Goal: Transaction & Acquisition: Purchase product/service

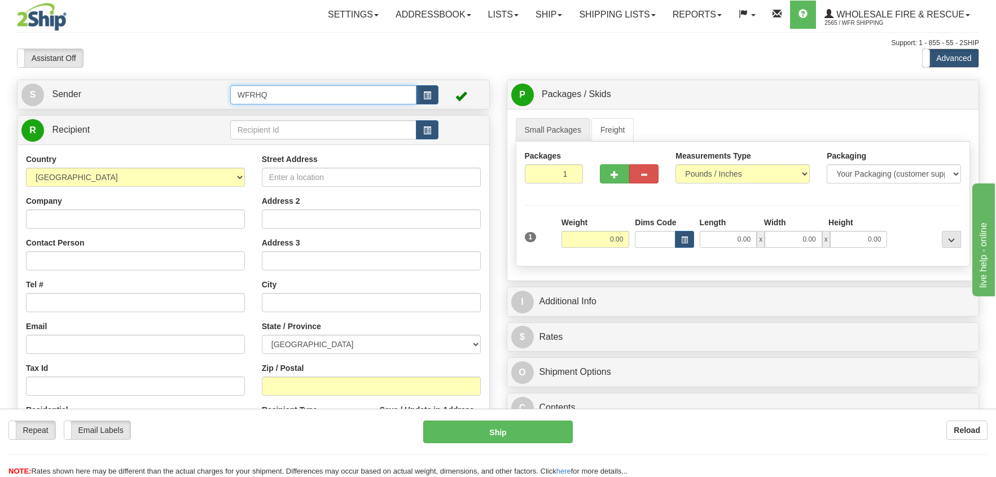
click at [282, 94] on input "WFRHQ" at bounding box center [323, 94] width 187 height 19
drag, startPoint x: 282, startPoint y: 94, endPoint x: 238, endPoint y: 97, distance: 44.1
click at [238, 97] on input "WFRHQ" at bounding box center [323, 94] width 187 height 19
click at [425, 92] on span "button" at bounding box center [427, 95] width 8 height 7
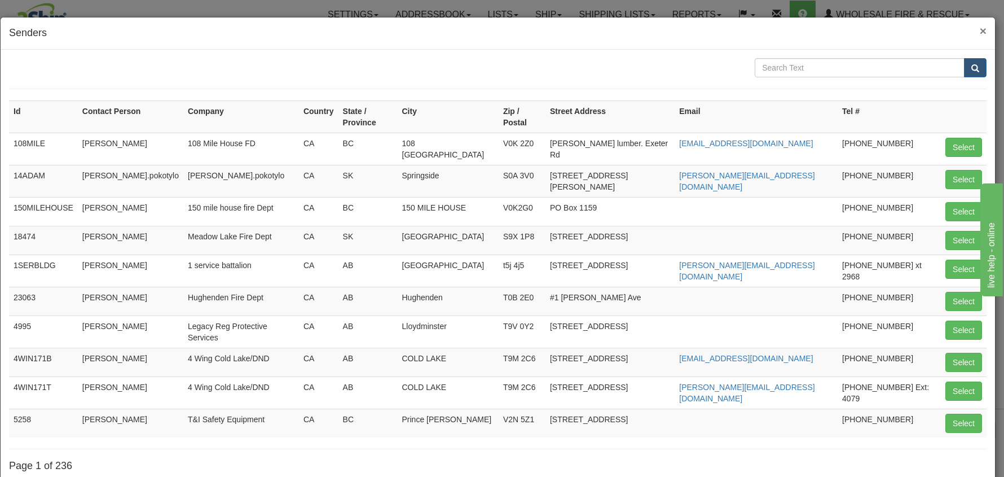
click at [980, 30] on span "×" at bounding box center [983, 30] width 7 height 13
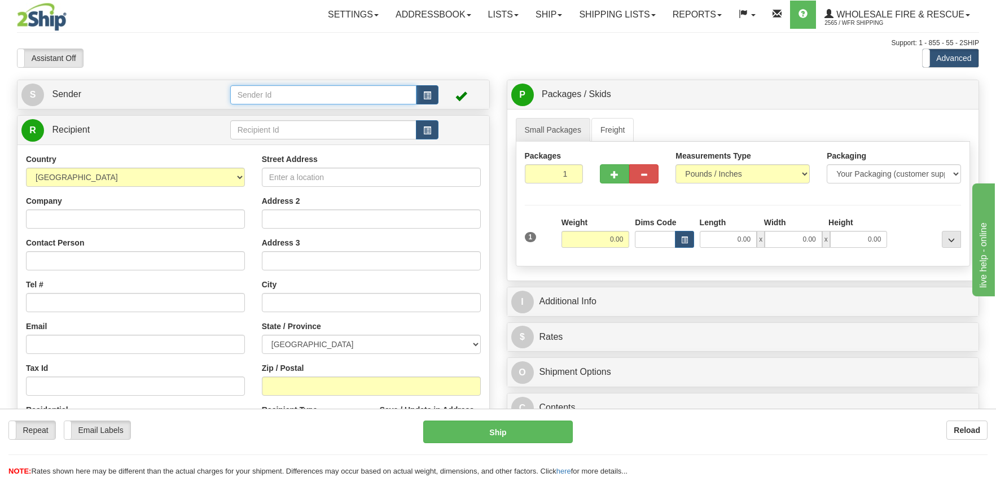
click at [265, 93] on input "text" at bounding box center [323, 94] width 187 height 19
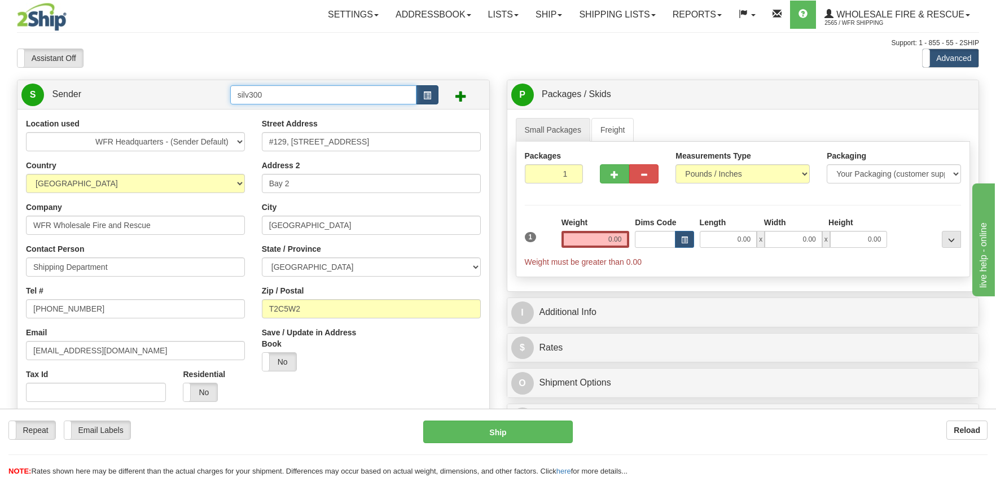
type input "silv300"
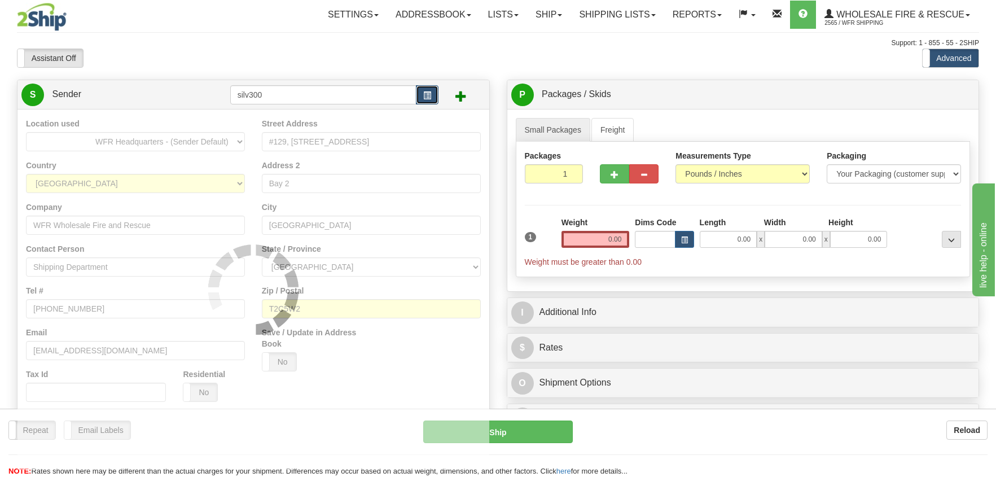
click at [432, 96] on button "button" at bounding box center [427, 94] width 23 height 19
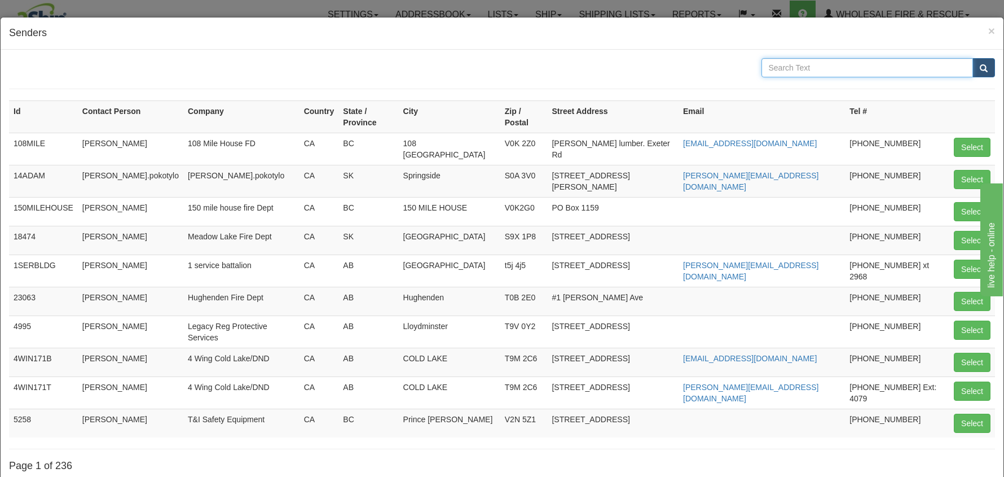
drag, startPoint x: 783, startPoint y: 72, endPoint x: 780, endPoint y: 66, distance: 6.3
click at [780, 66] on input "text" at bounding box center [868, 67] width 212 height 19
type input "silver star"
click at [977, 63] on button "submit" at bounding box center [984, 67] width 23 height 19
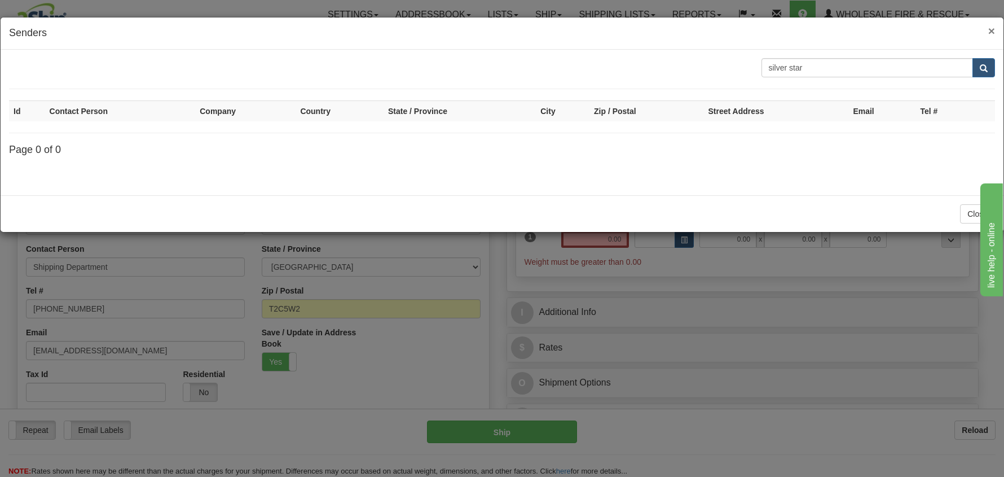
click at [991, 32] on span "×" at bounding box center [992, 30] width 7 height 13
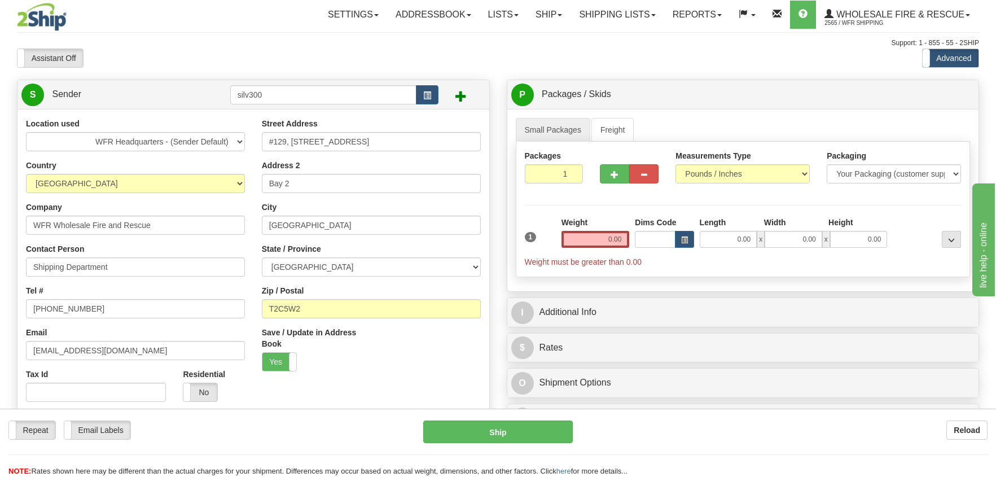
click at [460, 95] on span at bounding box center [460, 95] width 11 height 11
drag, startPoint x: 115, startPoint y: 141, endPoint x: 206, endPoint y: 144, distance: 91.5
click at [206, 144] on select "WFR Headquarters - (Sender Default)" at bounding box center [135, 141] width 219 height 19
click at [219, 139] on select "WFR Headquarters - (Sender Default)" at bounding box center [135, 141] width 219 height 19
click at [236, 139] on select "WFR Headquarters - (Sender Default)" at bounding box center [135, 141] width 219 height 19
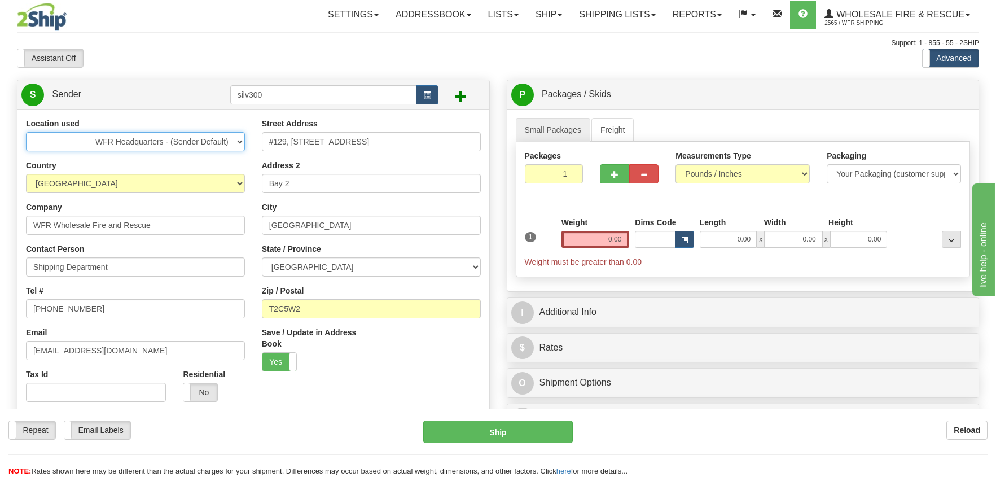
click at [137, 139] on select "WFR Headquarters - (Sender Default)" at bounding box center [135, 141] width 219 height 19
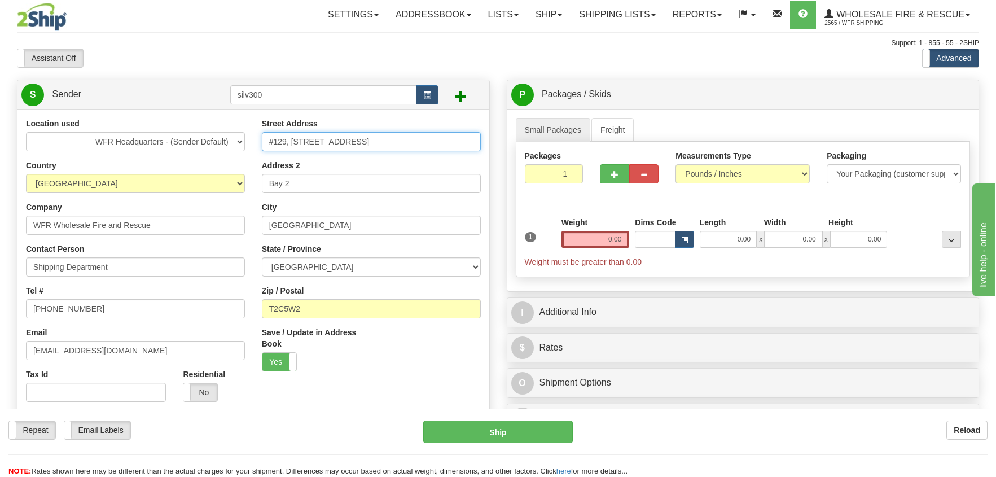
drag, startPoint x: 358, startPoint y: 144, endPoint x: 205, endPoint y: 141, distance: 153.0
click at [205, 141] on div "Location used WFR Headquarters - (Sender Default) Country [GEOGRAPHIC_DATA] [GE…" at bounding box center [253, 289] width 472 height 343
type input "[STREET_ADDRESS]"
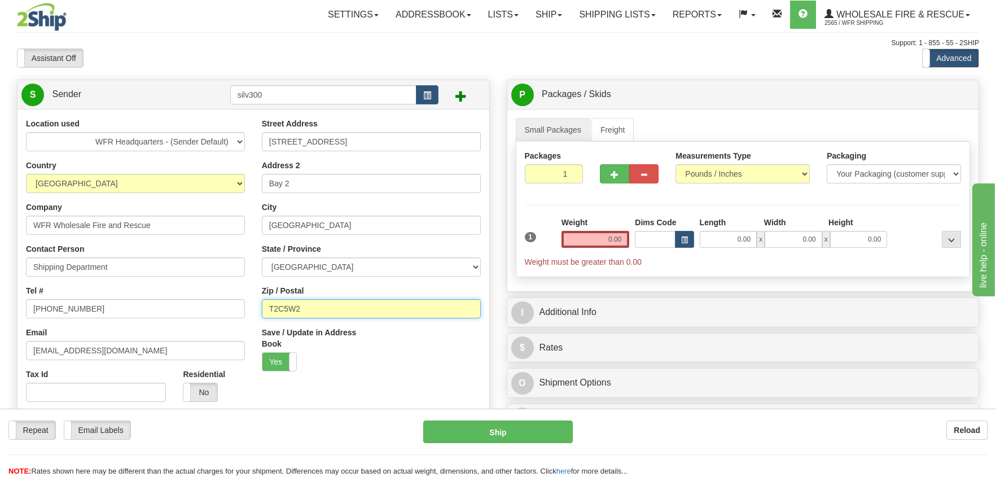
click at [306, 308] on input "T2C5W2" at bounding box center [371, 308] width 219 height 19
drag, startPoint x: 306, startPoint y: 309, endPoint x: 208, endPoint y: 309, distance: 98.2
click at [208, 309] on div "Location used WFR Headquarters - (Sender Default) Country [GEOGRAPHIC_DATA] [GE…" at bounding box center [253, 289] width 472 height 343
type input "V1B 3M1"
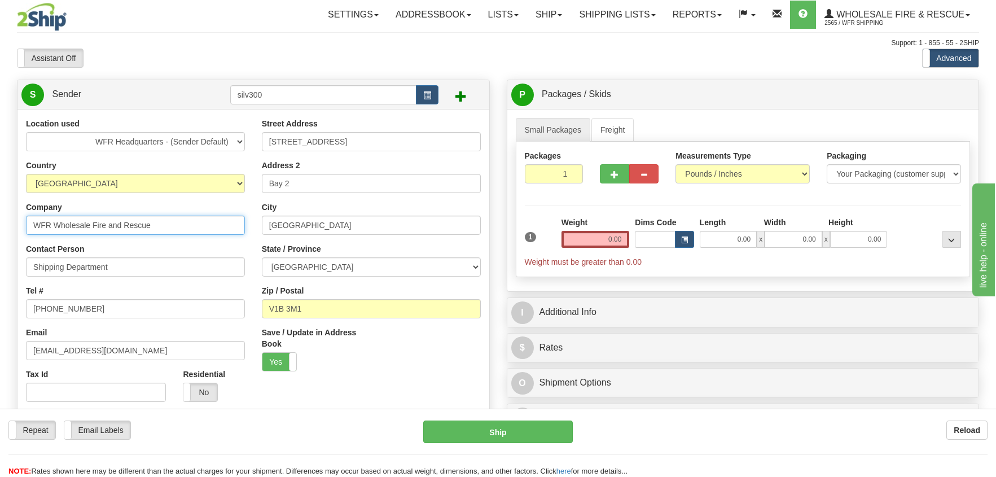
drag, startPoint x: 166, startPoint y: 225, endPoint x: 10, endPoint y: 232, distance: 156.4
click at [17, 232] on div "Location used WFR Headquarters - (Sender Default) Country [GEOGRAPHIC_DATA] [GE…" at bounding box center [253, 289] width 472 height 343
type input "Silver Star Mountain FD"
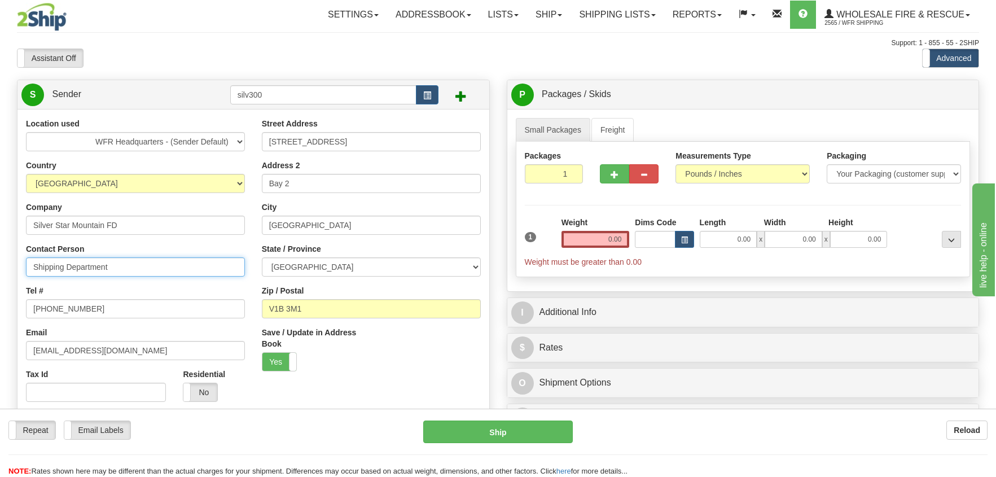
drag, startPoint x: 119, startPoint y: 266, endPoint x: -36, endPoint y: 267, distance: 155.2
click at [0, 267] on html "Training Course Close Toggle navigation Settings Shipping Preferences New Sende…" at bounding box center [498, 238] width 996 height 477
drag, startPoint x: 65, startPoint y: 270, endPoint x: 16, endPoint y: 270, distance: 49.7
click at [17, 270] on div "Location used WFR Headquarters - (Sender Default) Country [GEOGRAPHIC_DATA] [GE…" at bounding box center [253, 289] width 472 height 343
type input "[PERSON_NAME]"
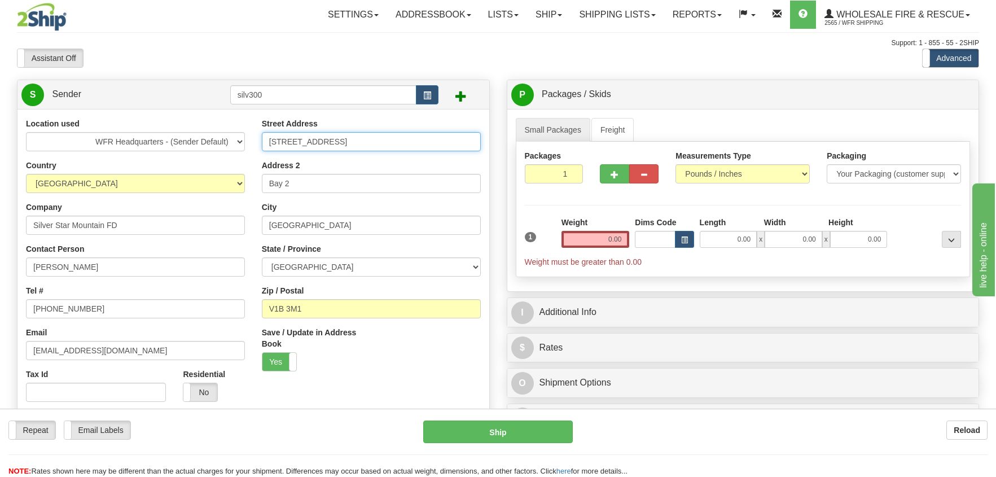
drag, startPoint x: 343, startPoint y: 146, endPoint x: 192, endPoint y: 147, distance: 151.2
click at [192, 147] on div "Location used WFR Headquarters - (Sender Default) Country [GEOGRAPHIC_DATA] [GE…" at bounding box center [253, 289] width 472 height 343
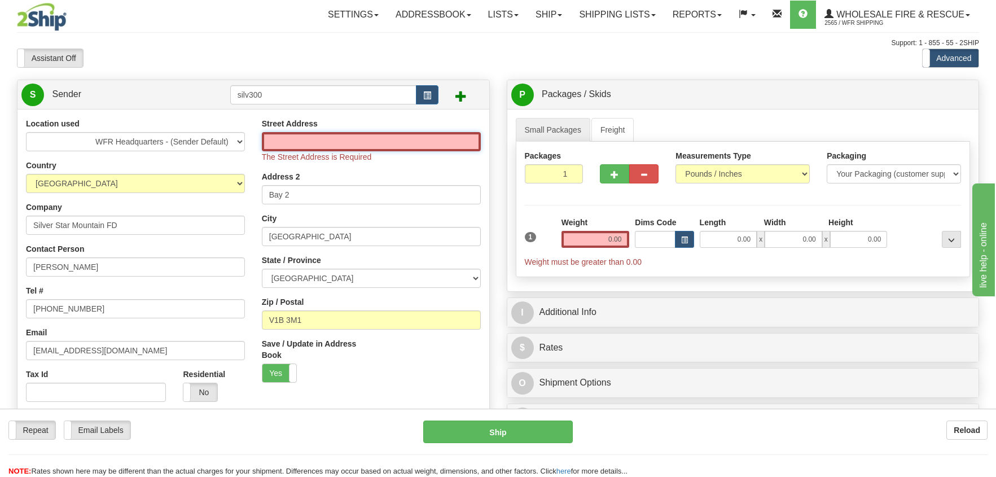
paste input "[STREET_ADDRESS]"
type input "[STREET_ADDRESS]"
drag, startPoint x: 303, startPoint y: 322, endPoint x: 296, endPoint y: 321, distance: 6.8
click at [296, 321] on div "Street Address [STREET_ADDRESS][GEOGRAPHIC_DATA] Address is Required Address 2 …" at bounding box center [371, 254] width 236 height 273
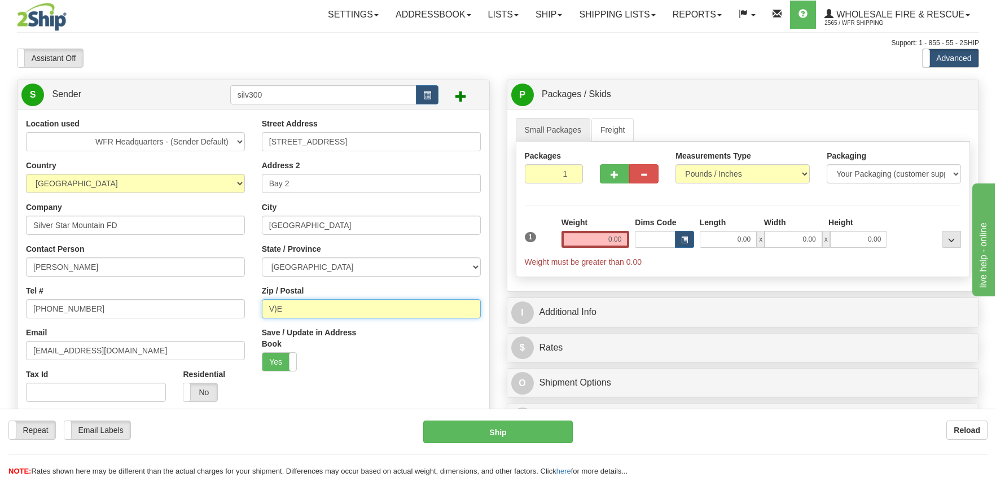
click at [293, 310] on input "V)E" at bounding box center [371, 308] width 219 height 19
type input "V0E5N0"
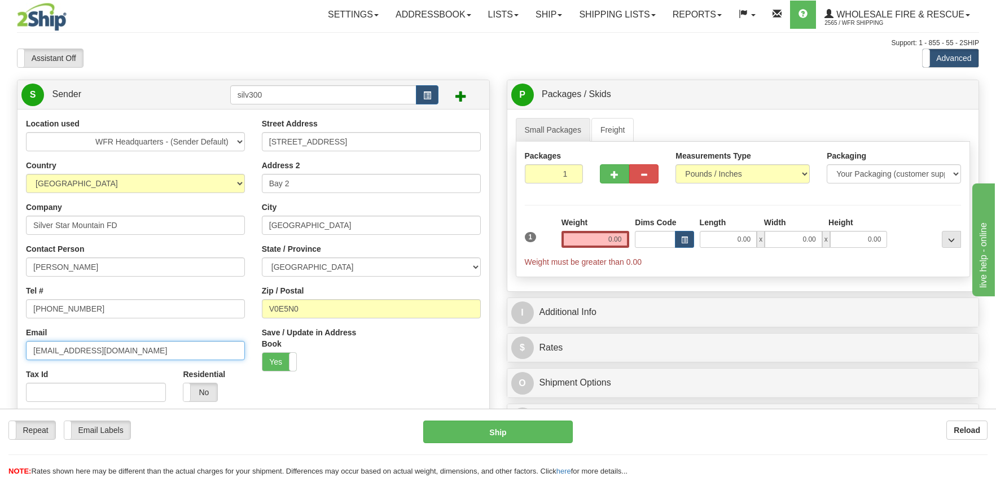
drag, startPoint x: 117, startPoint y: 348, endPoint x: -54, endPoint y: 363, distance: 171.1
click at [0, 363] on html "Training Course Close Toggle navigation Settings Shipping Preferences New Sende…" at bounding box center [498, 238] width 996 height 477
paste input "[EMAIL_ADDRESS][DOMAIN_NAME]"
type input "[EMAIL_ADDRESS][DOMAIN_NAME]"
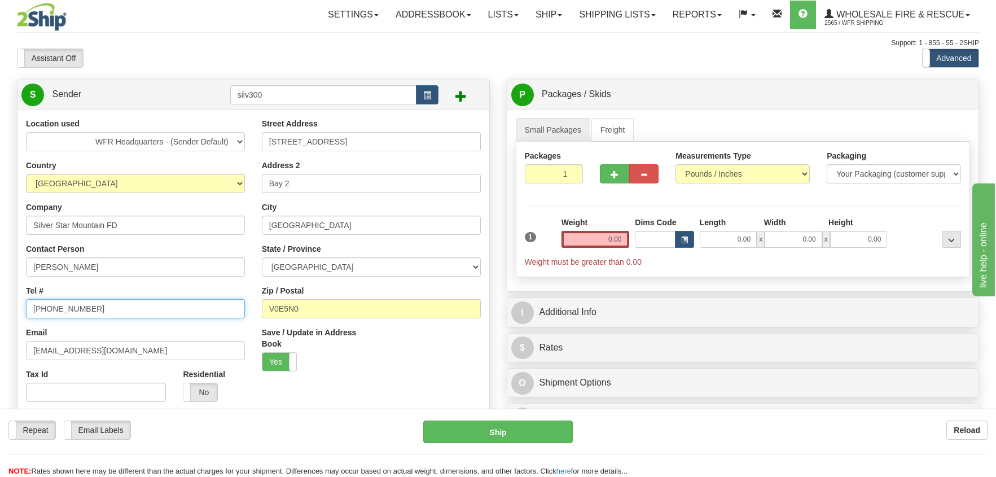
drag, startPoint x: 89, startPoint y: 311, endPoint x: 25, endPoint y: 322, distance: 64.7
click at [25, 322] on div "Location used WFR Headquarters - (Sender Default) Country [GEOGRAPHIC_DATA] [GE…" at bounding box center [135, 264] width 236 height 292
type input "[PHONE_NUMBER]"
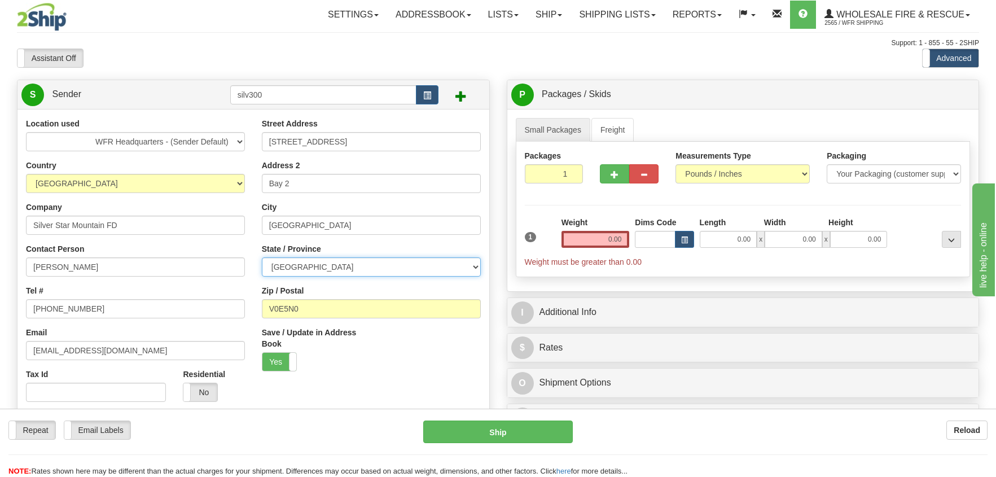
click at [332, 269] on select "[GEOGRAPHIC_DATA] [GEOGRAPHIC_DATA] [GEOGRAPHIC_DATA] [GEOGRAPHIC_DATA] [GEOGRA…" at bounding box center [371, 266] width 219 height 19
select select "BC"
click at [262, 257] on select "[GEOGRAPHIC_DATA] [GEOGRAPHIC_DATA] [GEOGRAPHIC_DATA] [GEOGRAPHIC_DATA] [GEOGRA…" at bounding box center [371, 266] width 219 height 19
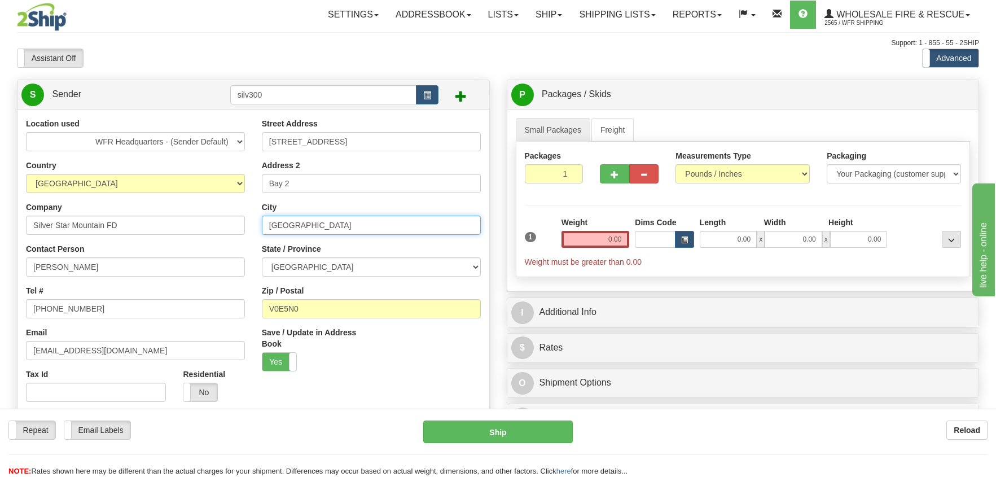
click at [310, 218] on input "[GEOGRAPHIC_DATA]" at bounding box center [371, 225] width 219 height 19
drag, startPoint x: 310, startPoint y: 222, endPoint x: 209, endPoint y: 214, distance: 100.8
click at [209, 214] on div "Location used WFR Headquarters - (Sender Default) Country [GEOGRAPHIC_DATA] [GE…" at bounding box center [253, 289] width 472 height 343
type input "[PERSON_NAME]"
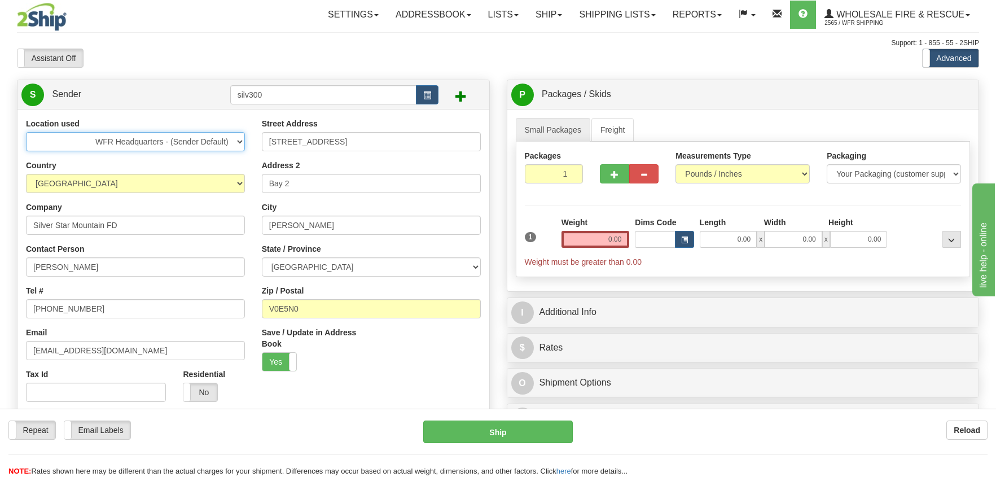
drag, startPoint x: 96, startPoint y: 141, endPoint x: 169, endPoint y: 142, distance: 72.2
click at [169, 142] on select "WFR Headquarters - (Sender Default)" at bounding box center [135, 141] width 219 height 19
click at [166, 20] on div at bounding box center [93, 17] width 152 height 28
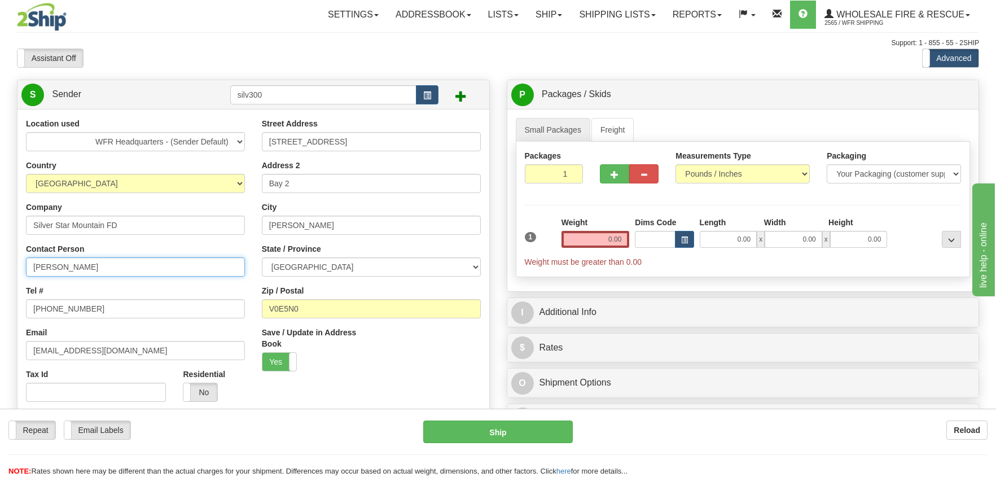
drag, startPoint x: 95, startPoint y: 271, endPoint x: -47, endPoint y: 260, distance: 142.6
click at [0, 260] on html "Training Course Close Toggle navigation Settings Shipping Preferences New Sende…" at bounding box center [498, 238] width 996 height 477
type input "[PERSON_NAME]"
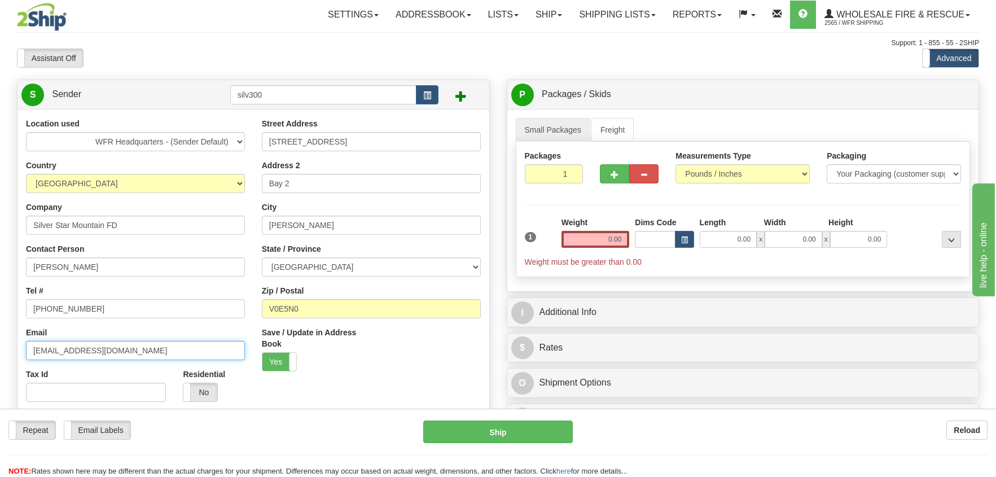
drag, startPoint x: 174, startPoint y: 354, endPoint x: 1, endPoint y: 353, distance: 173.2
click at [1, 353] on div "Toggle navigation Settings Shipping Preferences Fields Preferences New" at bounding box center [498, 480] width 996 height 960
type input "[EMAIL_ADDRESS][DOMAIN_NAME]"
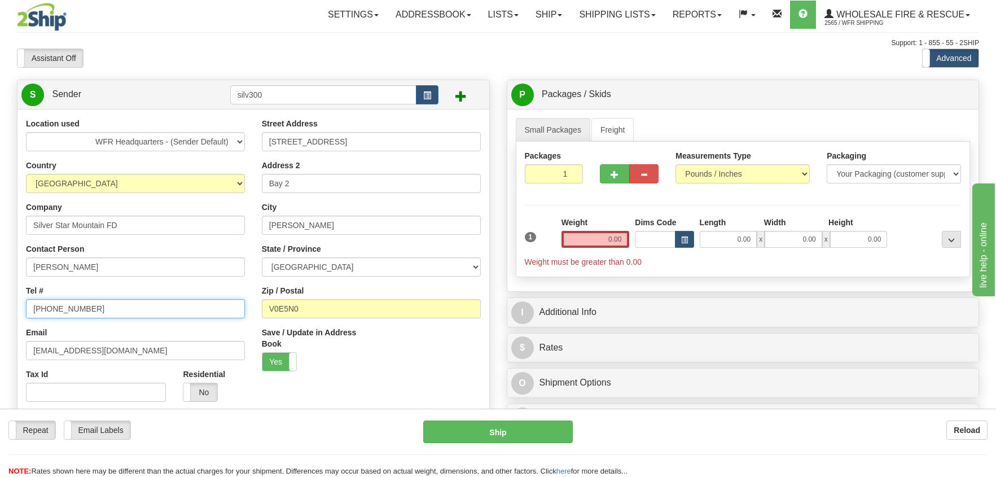
click at [104, 304] on input "[PHONE_NUMBER]" at bounding box center [135, 308] width 219 height 19
type input "[PHONE_NUMBER]"
click at [607, 239] on input "0.00" at bounding box center [595, 239] width 68 height 17
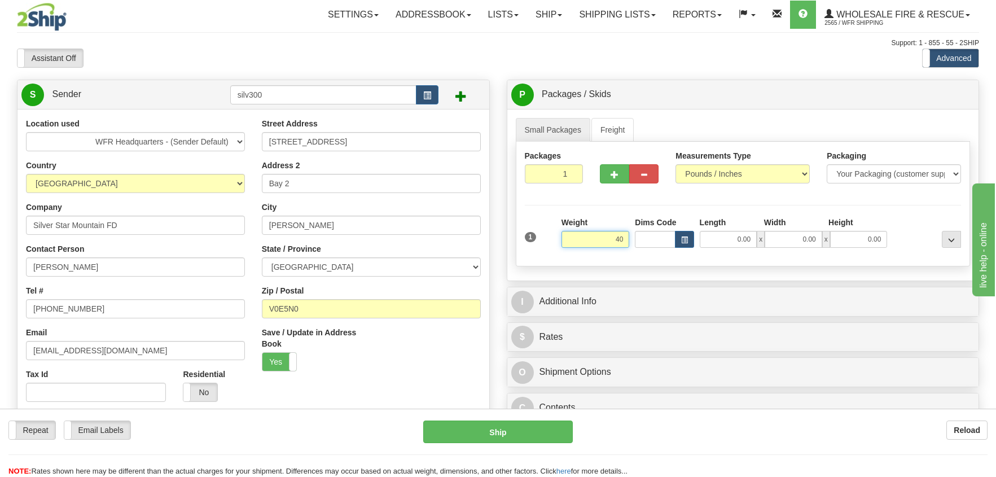
type input "40.00"
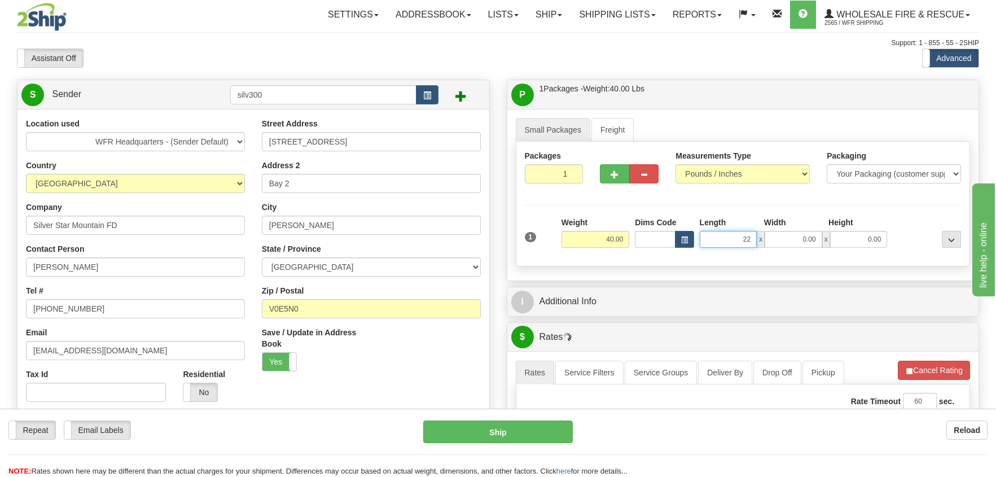
type input "22.00"
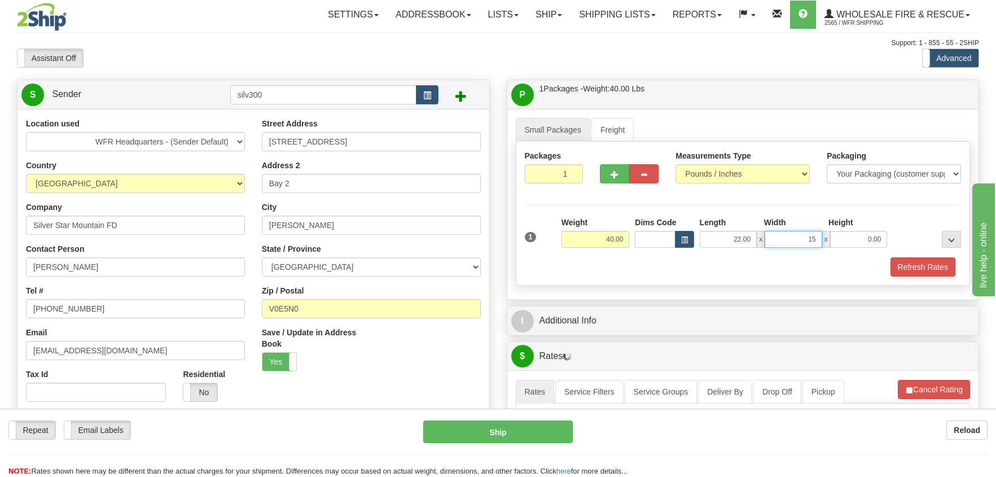
type input "15.00"
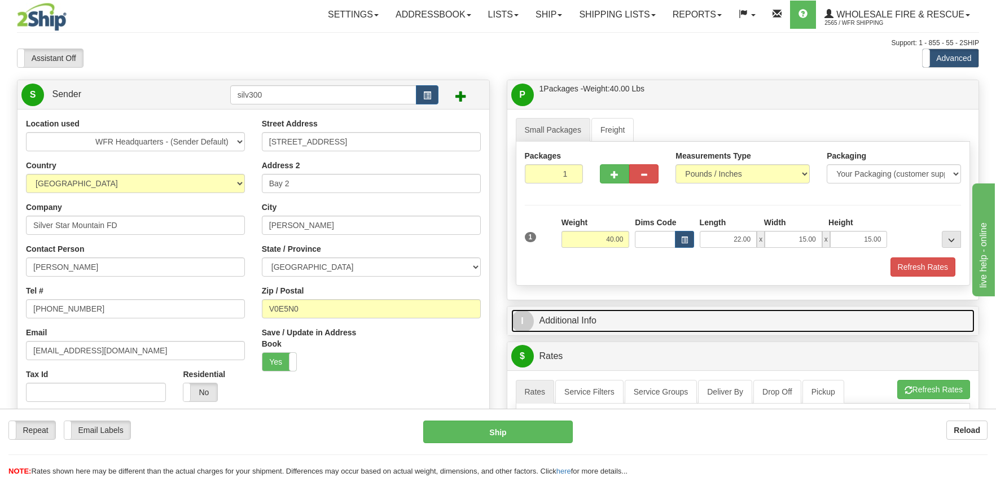
click at [582, 319] on link "I Additional Info" at bounding box center [743, 320] width 464 height 23
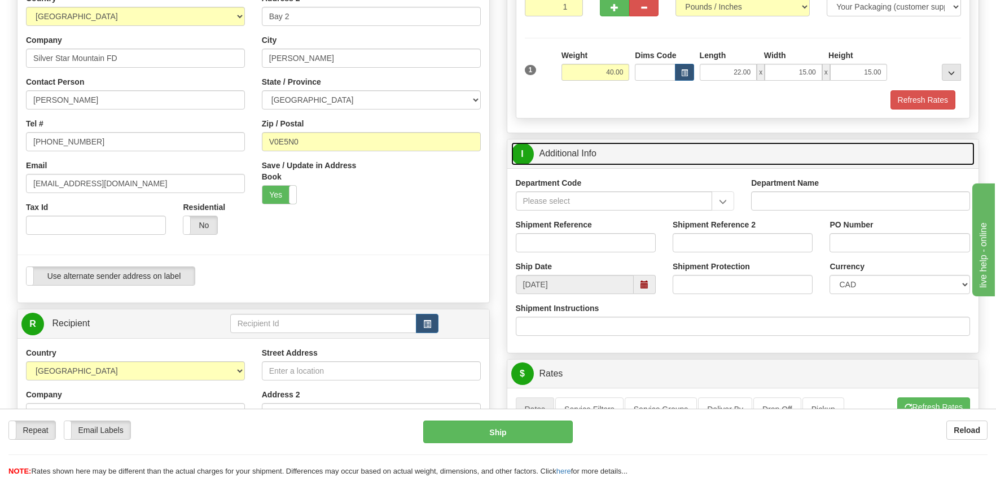
scroll to position [169, 0]
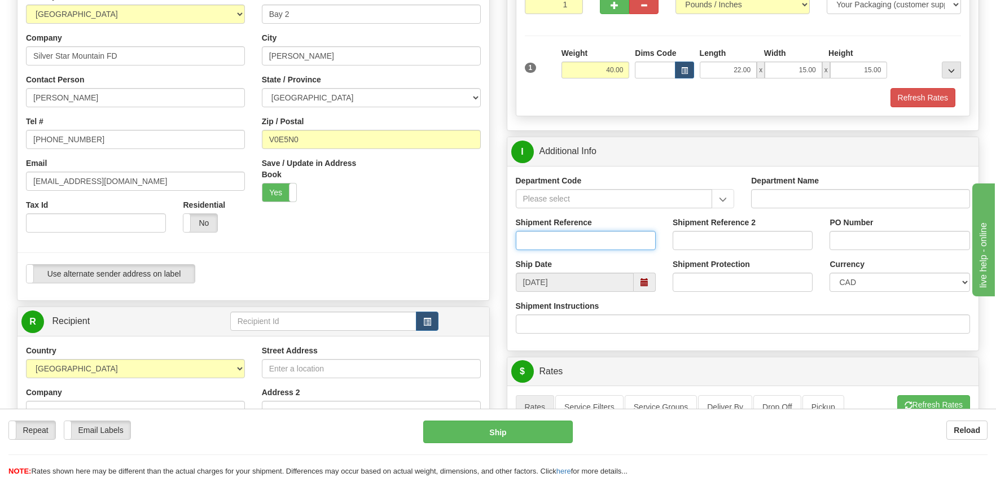
click at [524, 240] on input "Shipment Reference" at bounding box center [586, 240] width 140 height 19
type input "S"
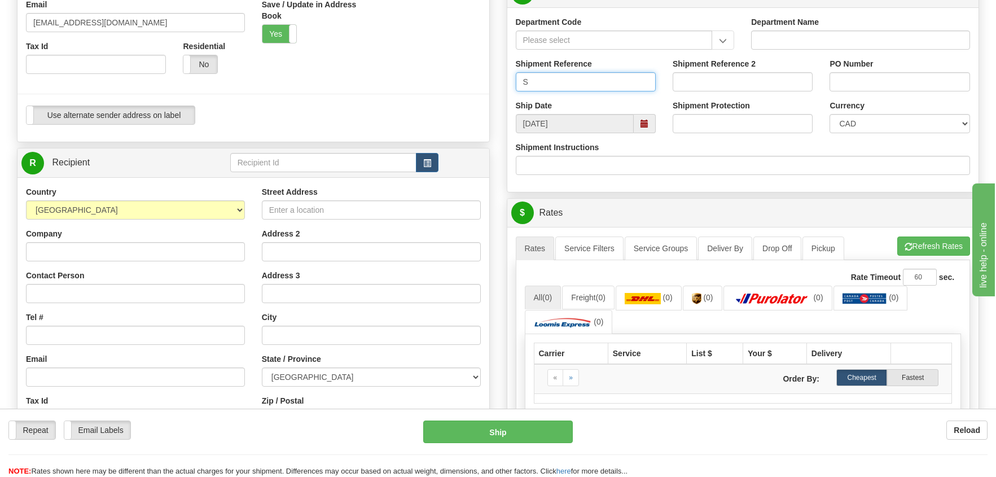
scroll to position [339, 0]
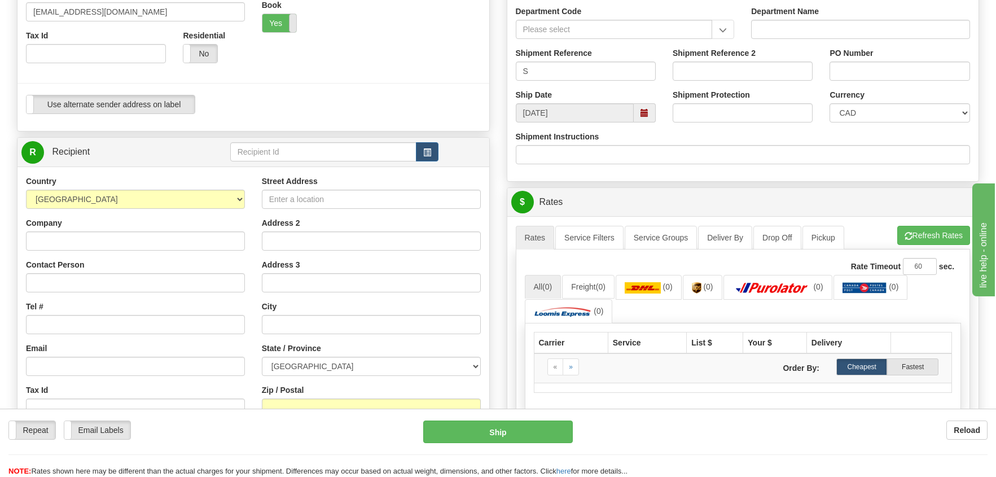
click at [294, 23] on span at bounding box center [296, 23] width 15 height 18
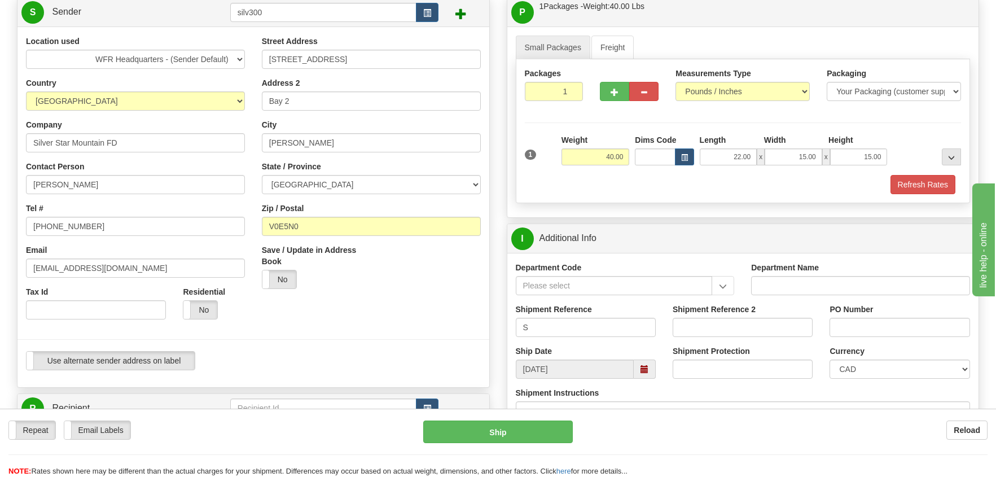
scroll to position [0, 0]
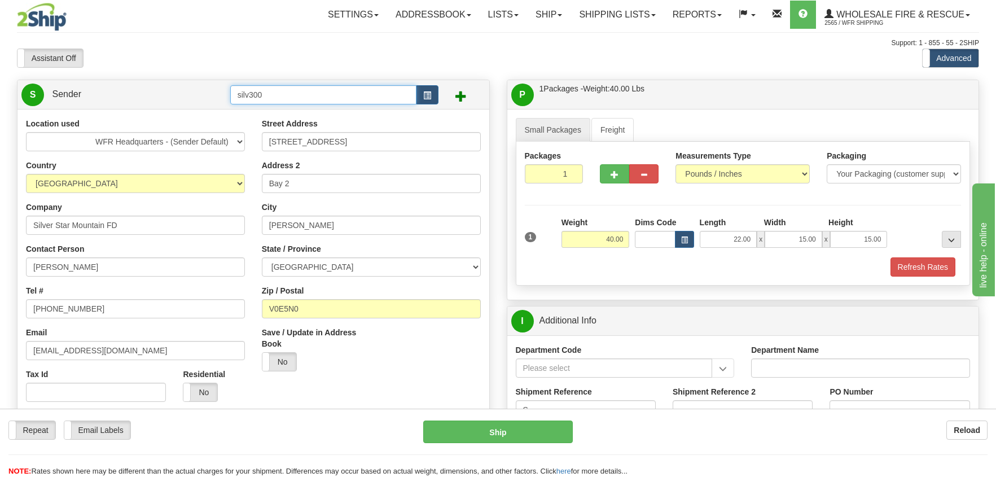
click at [273, 94] on input "silv300" at bounding box center [323, 94] width 187 height 19
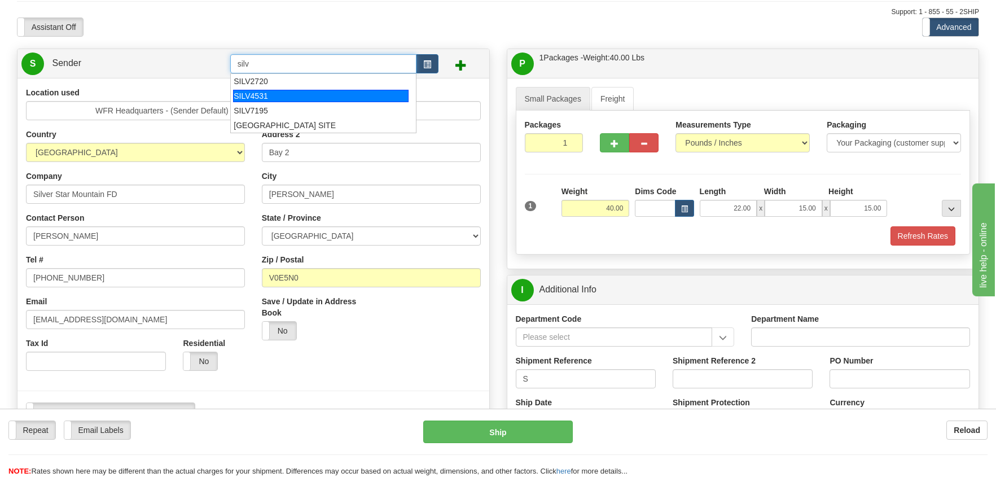
scroll to position [56, 0]
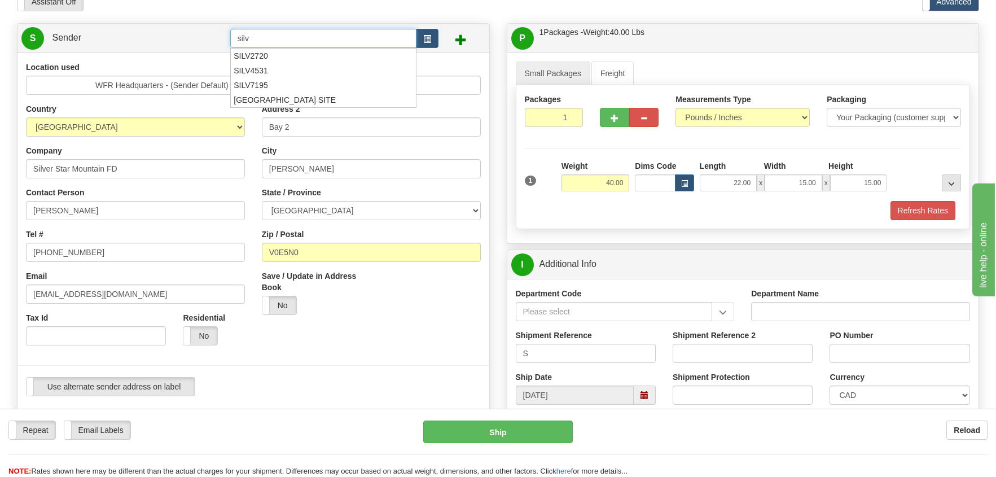
type input "silv"
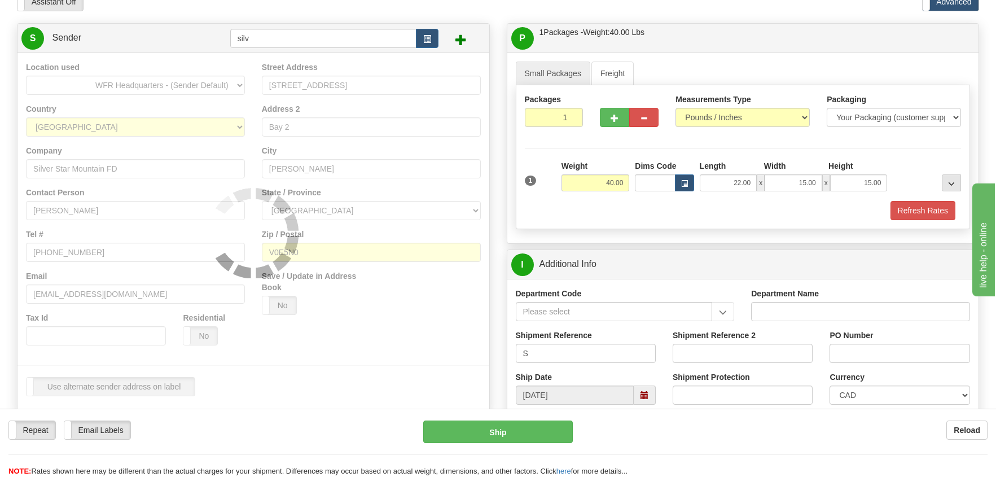
click at [362, 379] on div "Location used WFR Headquarters - (Sender Default) Country [GEOGRAPHIC_DATA] [GE…" at bounding box center [253, 232] width 472 height 361
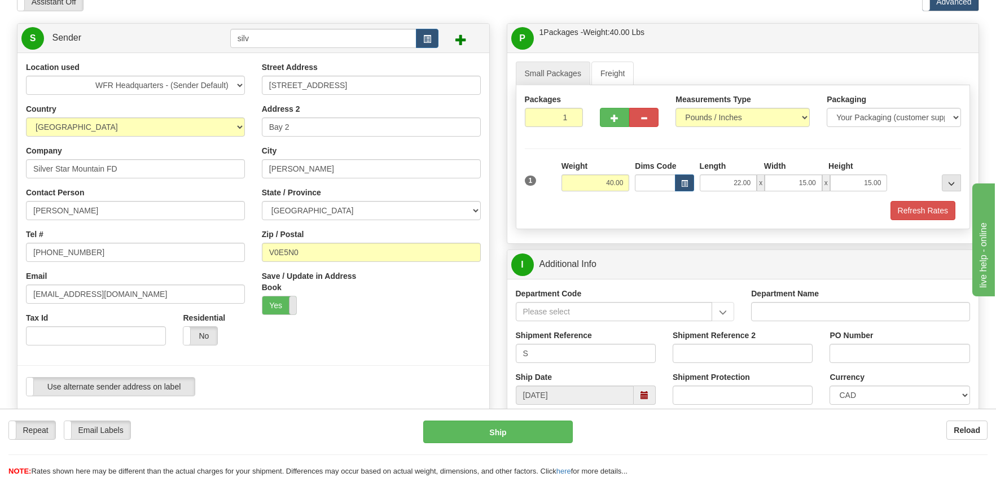
click at [291, 304] on span at bounding box center [296, 305] width 15 height 18
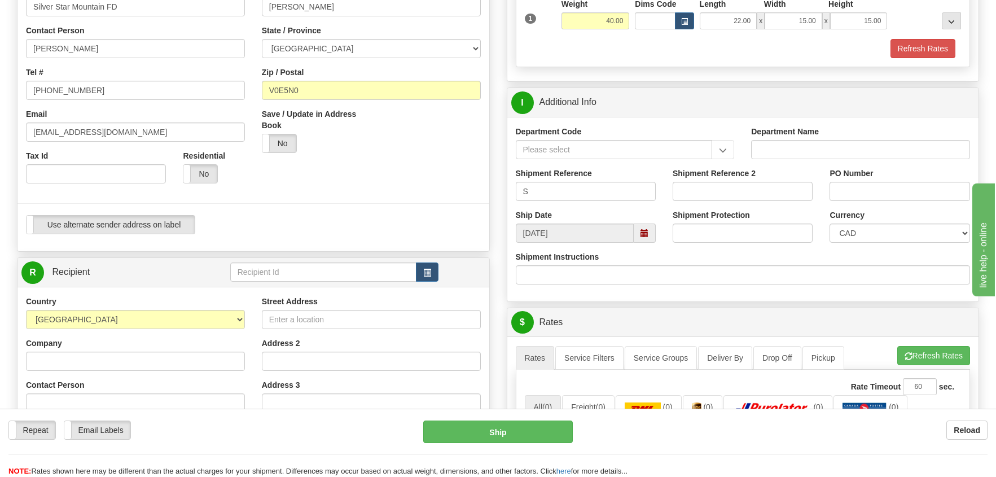
scroll to position [226, 0]
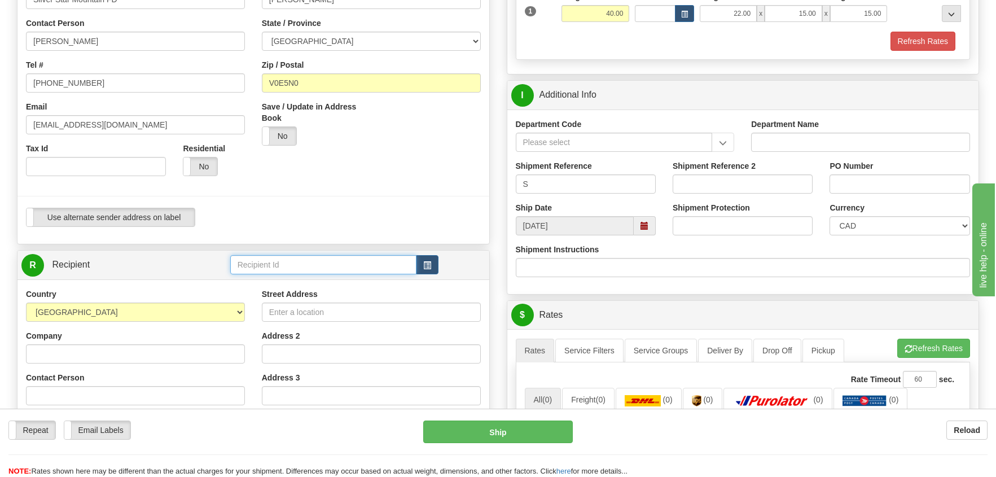
drag, startPoint x: 252, startPoint y: 270, endPoint x: 248, endPoint y: 263, distance: 7.8
click at [248, 263] on input "text" at bounding box center [323, 264] width 187 height 19
click at [253, 278] on div "SUNP1220" at bounding box center [320, 282] width 175 height 12
type input "SUNP1220"
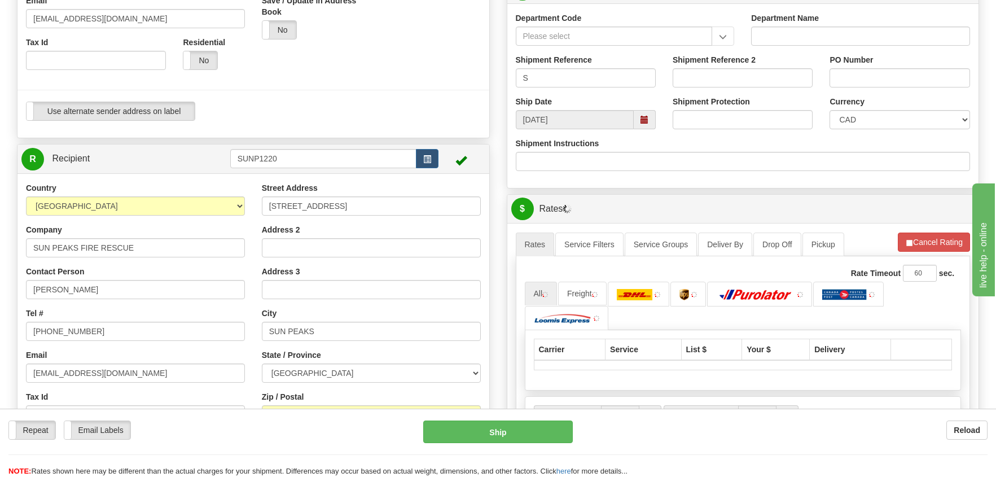
scroll to position [339, 0]
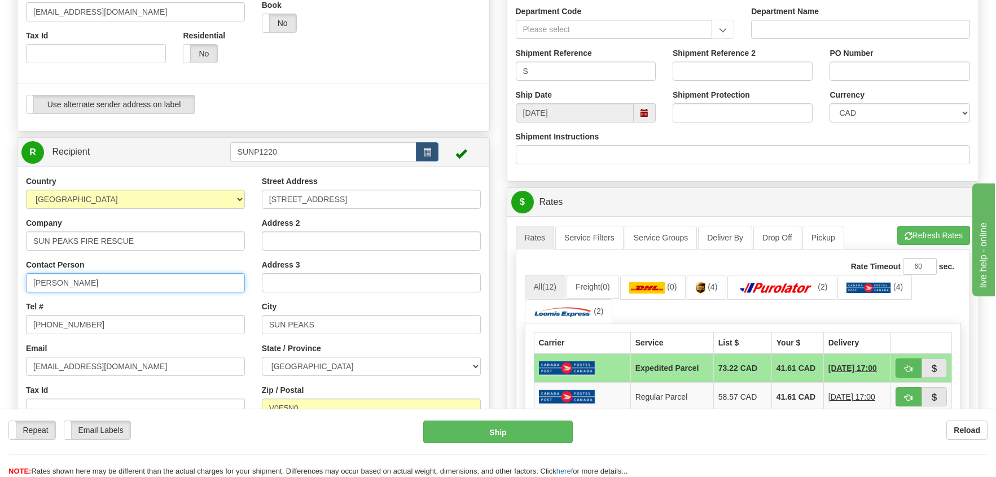
drag, startPoint x: 107, startPoint y: 288, endPoint x: 12, endPoint y: 291, distance: 95.4
click at [12, 291] on div "S Sender silv" at bounding box center [253, 152] width 490 height 823
type input "[PERSON_NAME]"
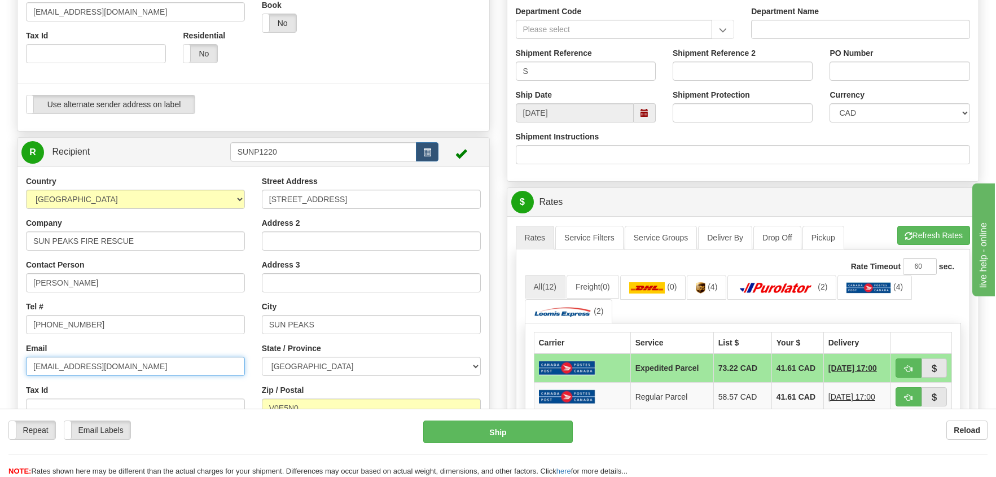
drag, startPoint x: 156, startPoint y: 368, endPoint x: -142, endPoint y: 365, distance: 298.5
paste input "[EMAIL_ADDRESS][DOMAIN_NAME]"
type input "[EMAIL_ADDRESS][DOMAIN_NAME]"
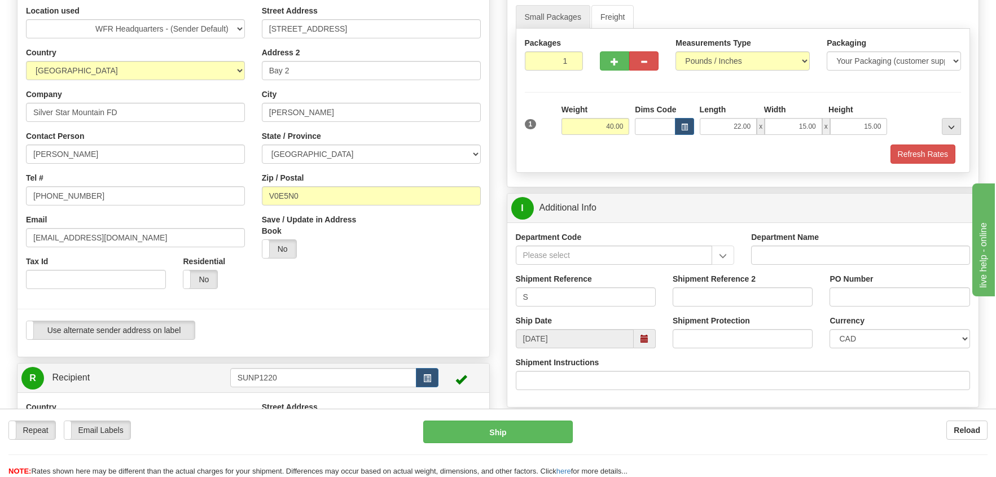
scroll to position [56, 0]
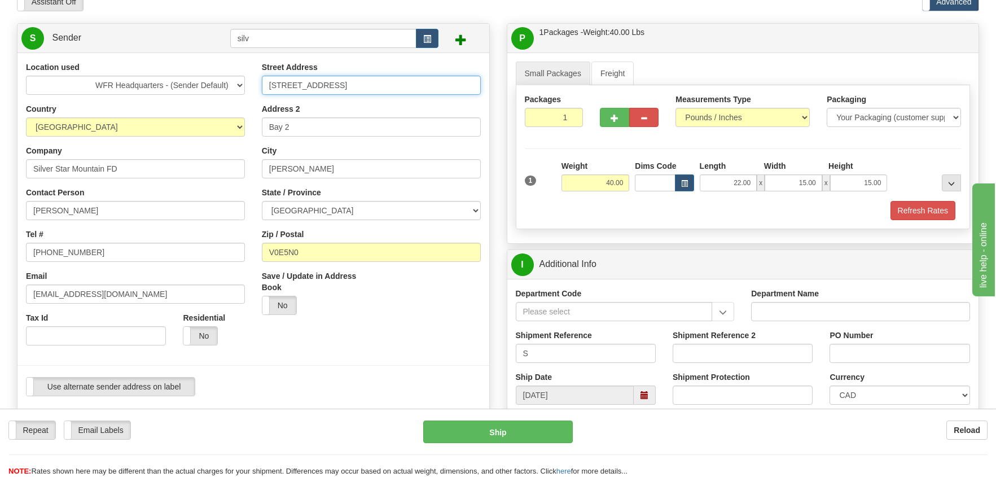
drag, startPoint x: 365, startPoint y: 84, endPoint x: 216, endPoint y: 70, distance: 150.1
click at [216, 70] on div "Location used WFR Headquarters - (Sender Default) Country [GEOGRAPHIC_DATA] [GE…" at bounding box center [253, 233] width 472 height 343
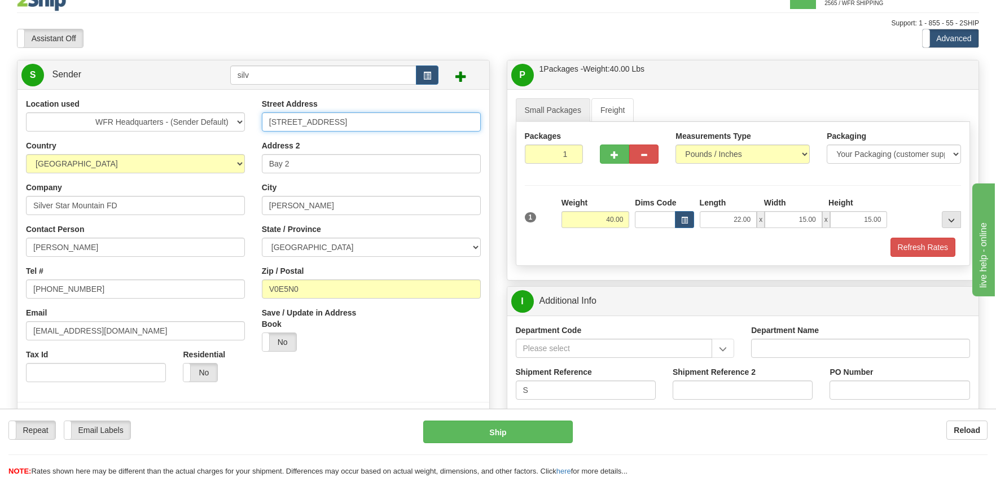
scroll to position [0, 0]
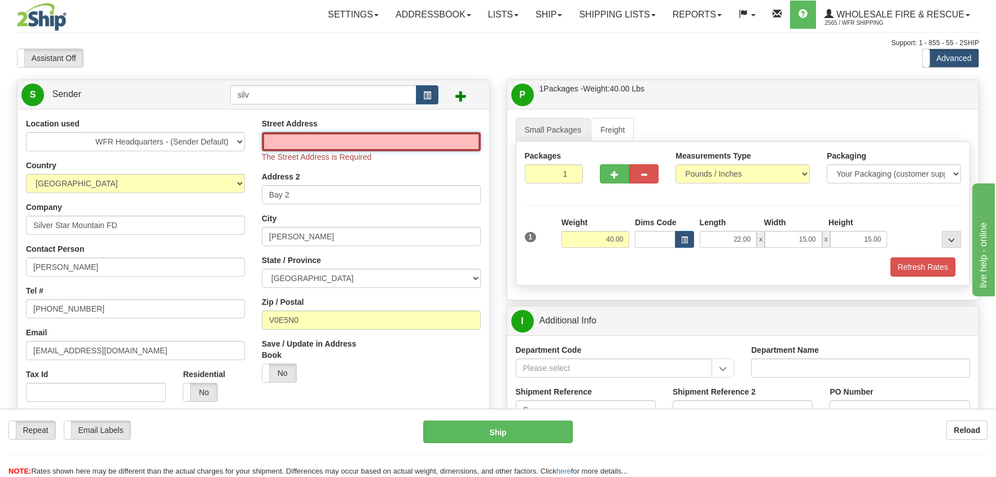
click at [273, 141] on input "Street Address" at bounding box center [371, 141] width 219 height 19
type input "[STREET_ADDRESS]"
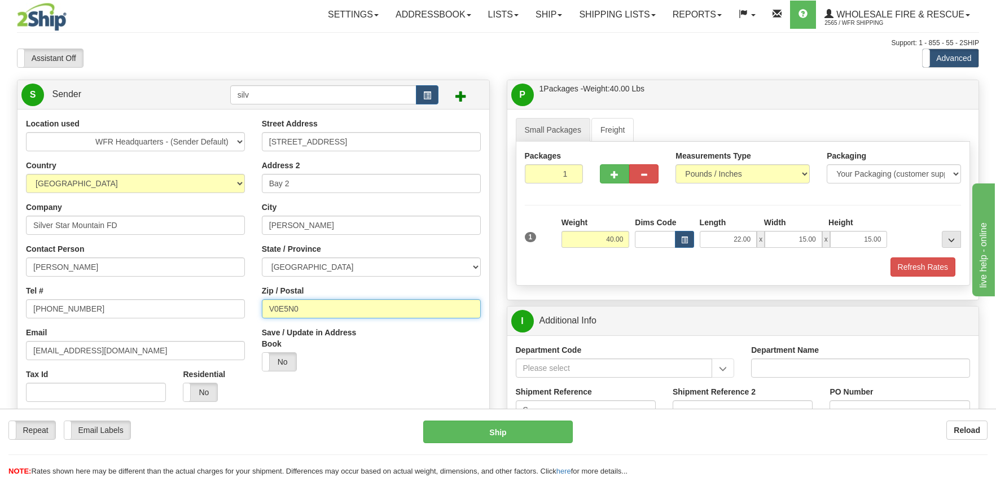
click at [306, 315] on input "V0E5N0" at bounding box center [371, 308] width 219 height 19
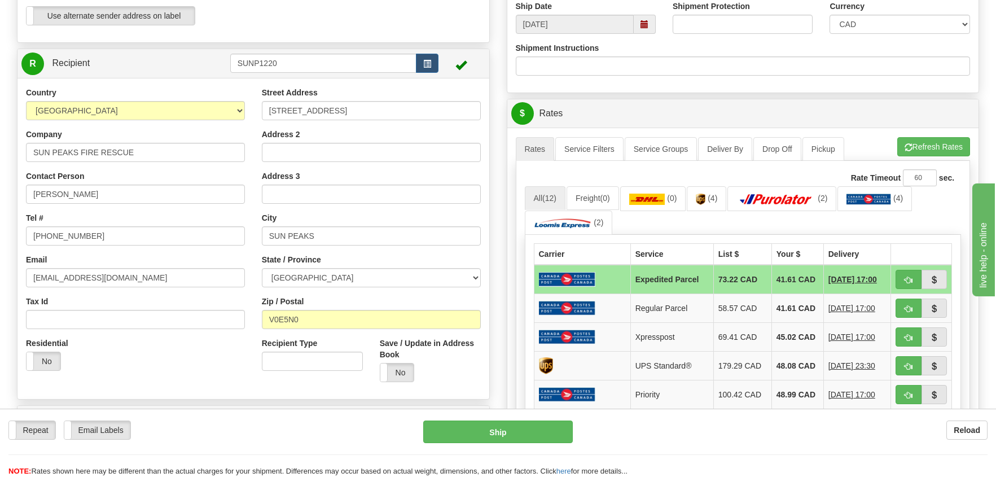
scroll to position [451, 0]
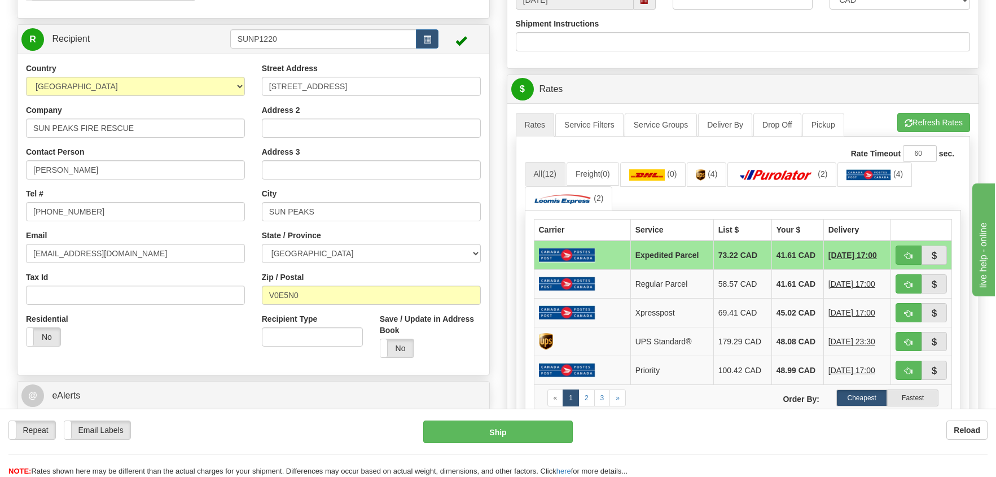
type input "V1B3A8"
click at [930, 120] on button "Refresh Rates" at bounding box center [933, 122] width 73 height 19
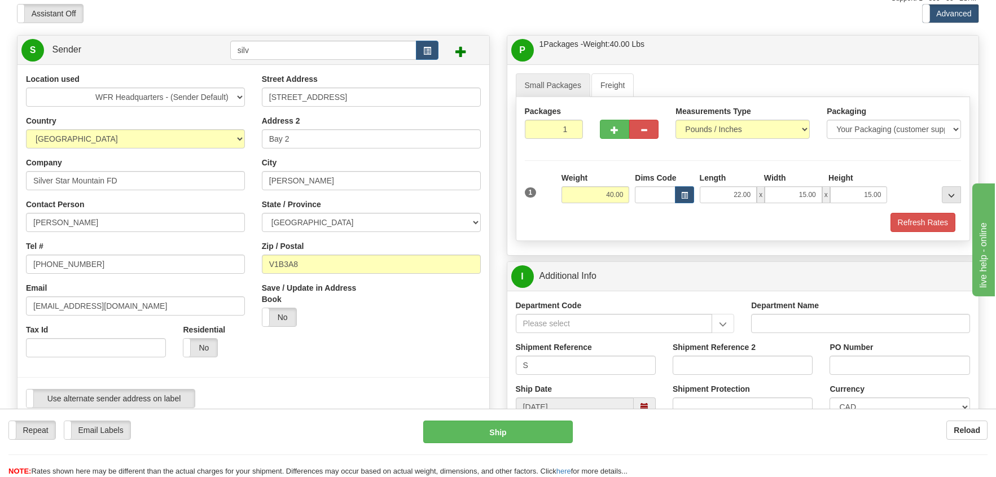
scroll to position [0, 0]
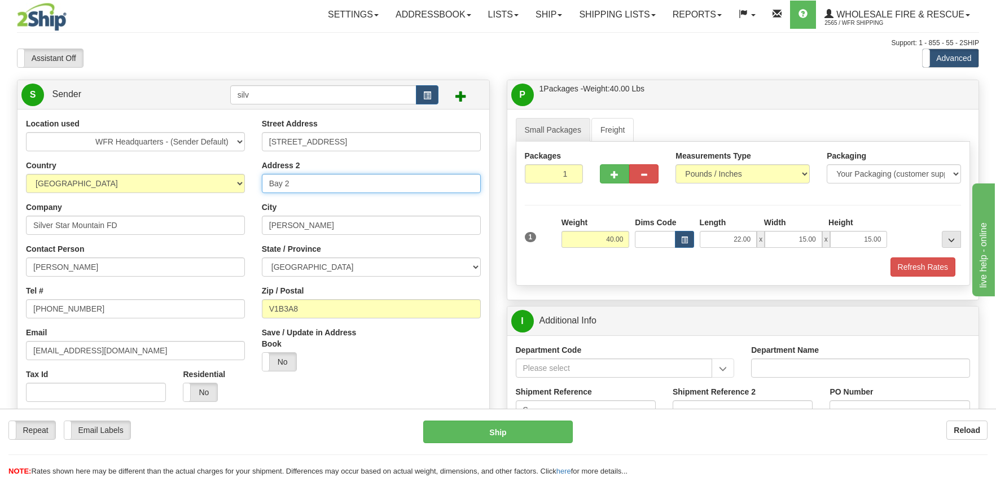
drag, startPoint x: 289, startPoint y: 188, endPoint x: 242, endPoint y: 188, distance: 48.0
click at [242, 188] on div "Location used WFR Headquarters - (Sender Default) Country [GEOGRAPHIC_DATA] [GE…" at bounding box center [253, 289] width 472 height 343
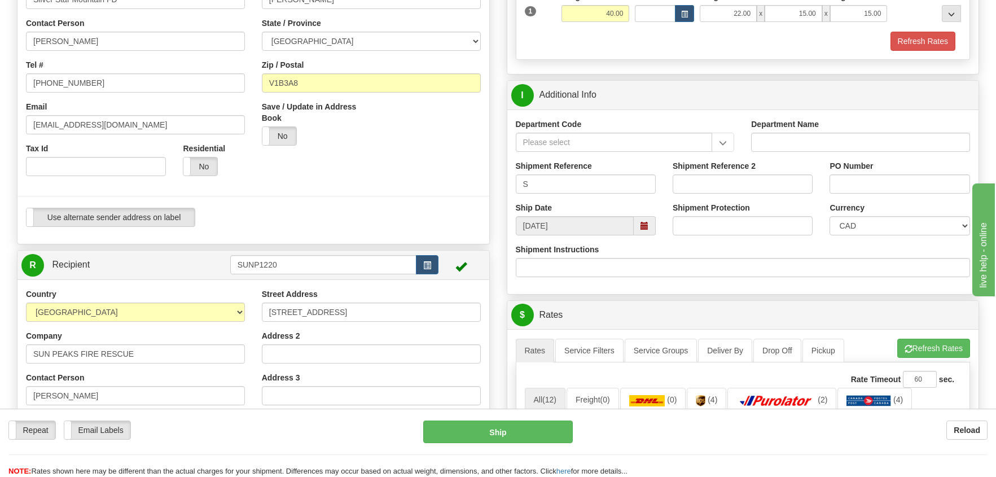
scroll to position [339, 0]
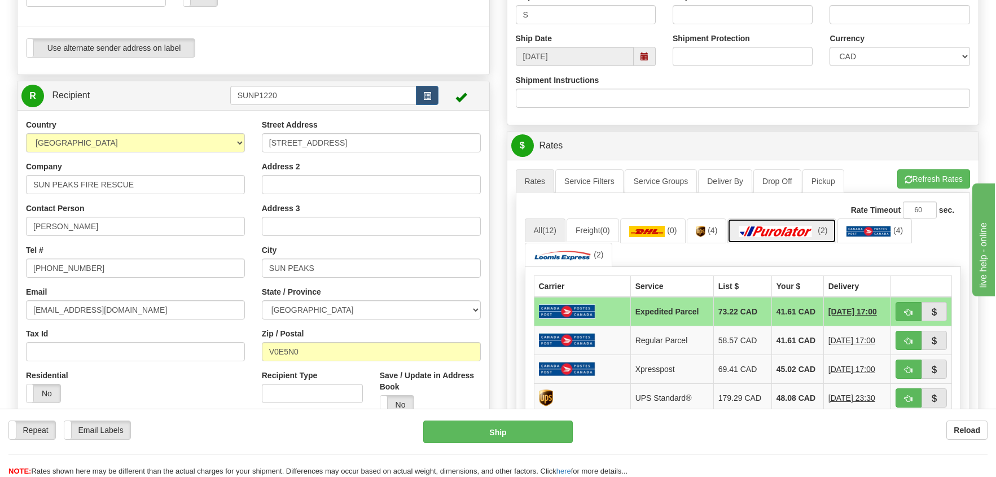
click at [770, 232] on img at bounding box center [775, 231] width 79 height 11
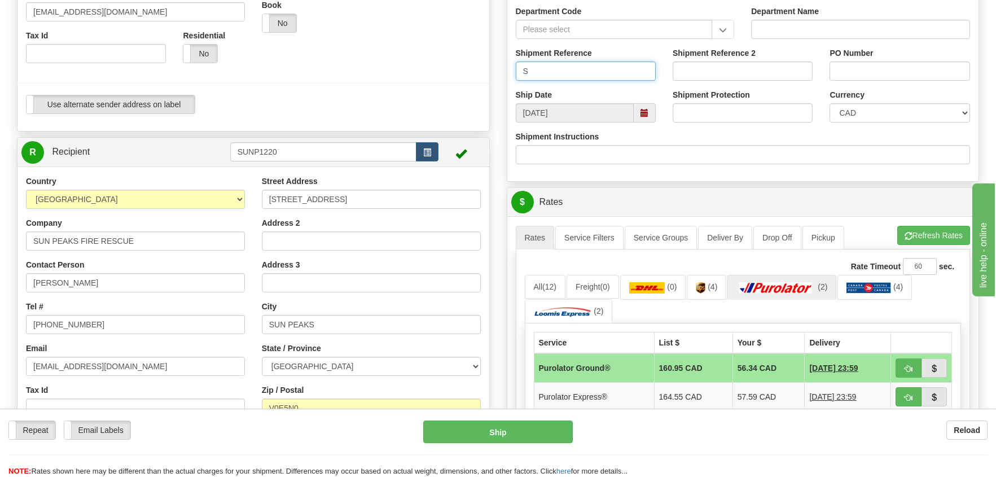
click at [529, 80] on input "S" at bounding box center [586, 71] width 140 height 19
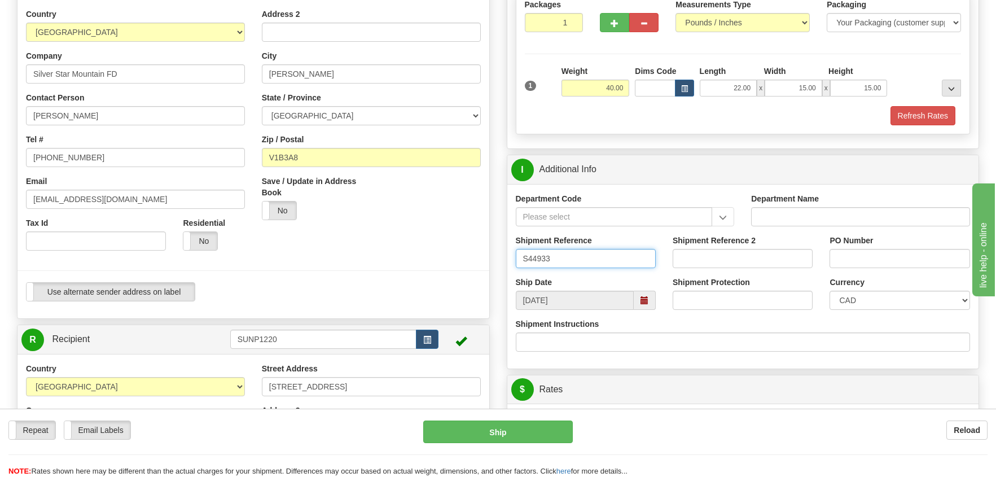
scroll to position [113, 0]
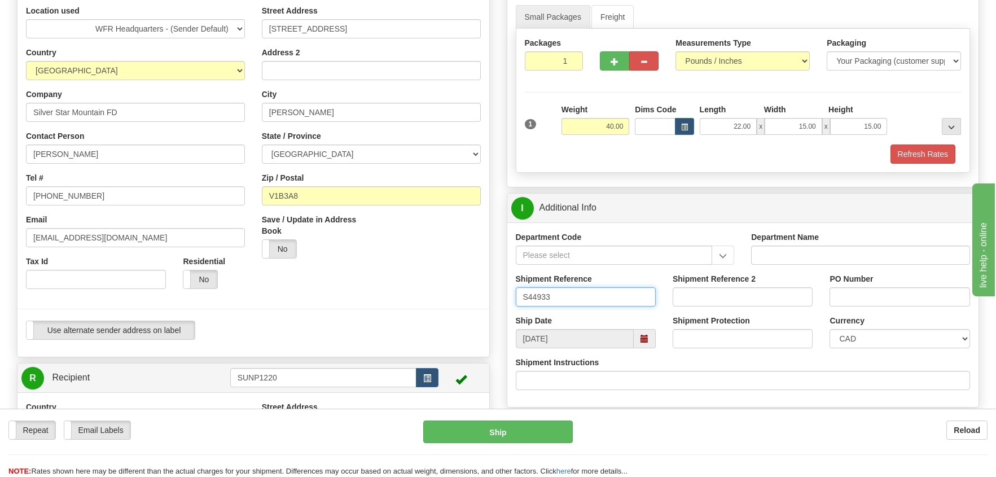
type input "S44933"
click at [696, 298] on input "Shipment Reference 2" at bounding box center [743, 296] width 140 height 19
type input "Loaner"
click at [876, 290] on input "PO Number" at bounding box center [899, 296] width 140 height 19
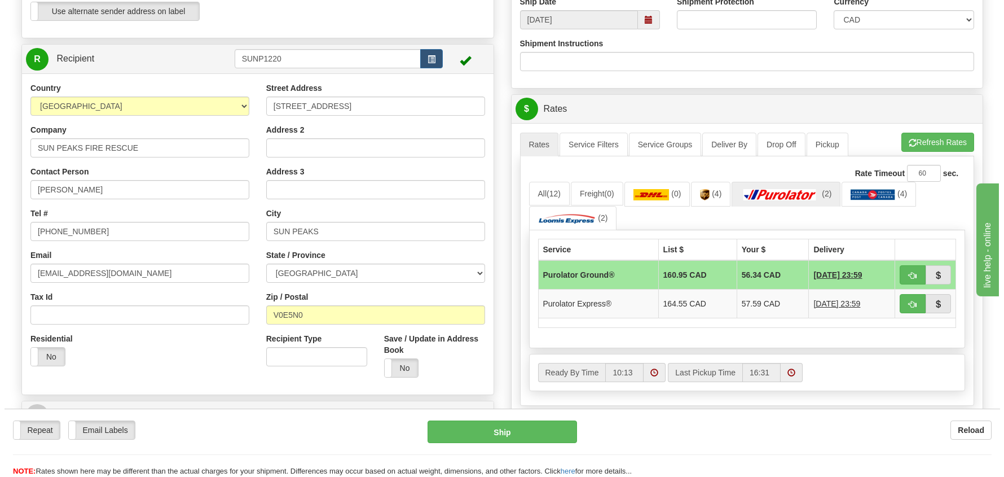
scroll to position [451, 0]
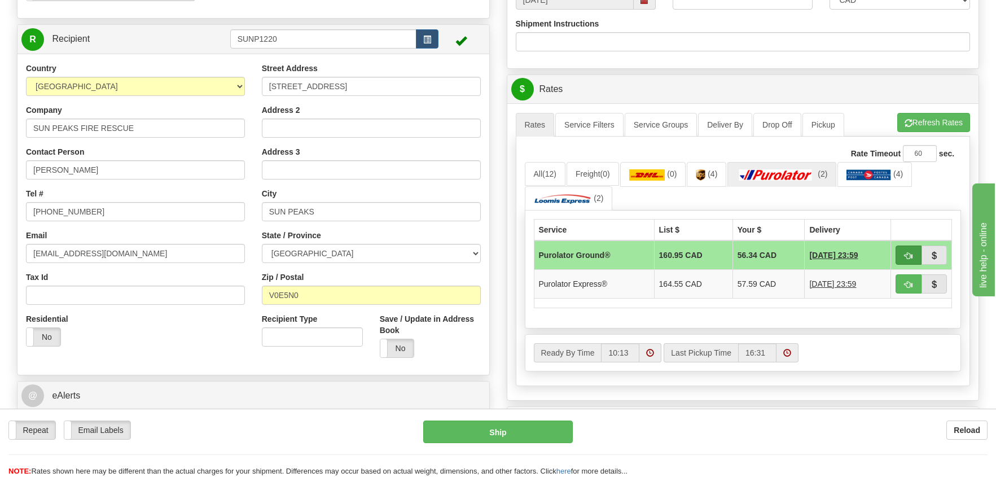
type input "Loaner"
click at [905, 254] on span "button" at bounding box center [909, 255] width 8 height 7
type input "260"
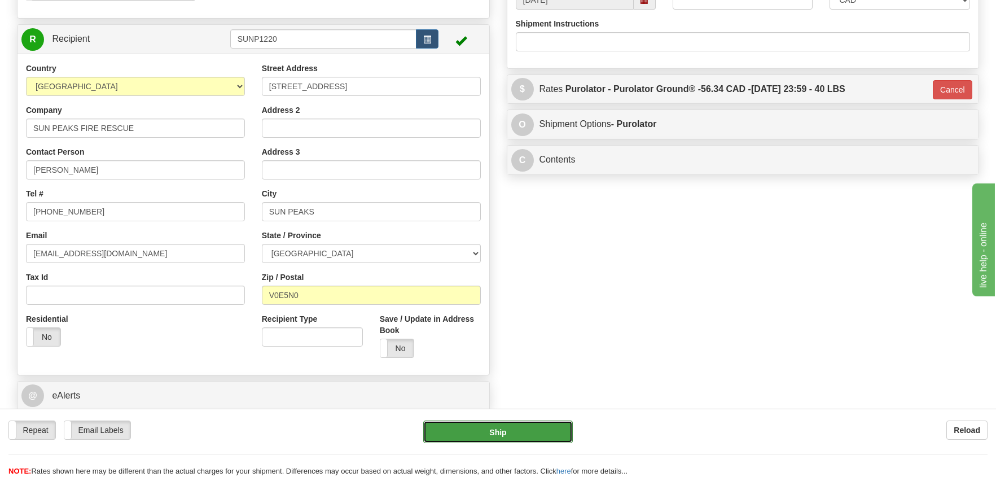
click at [491, 431] on button "Ship" at bounding box center [497, 431] width 149 height 23
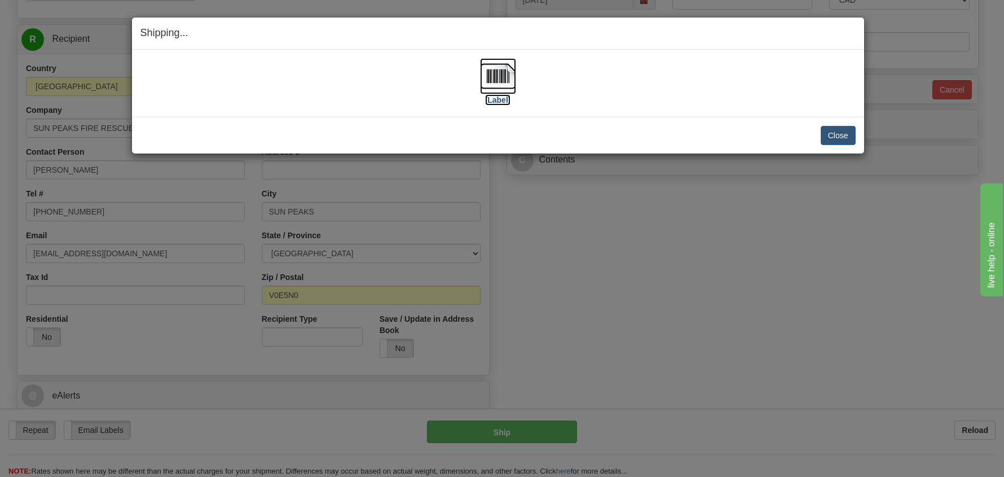
click at [502, 80] on img at bounding box center [498, 76] width 36 height 36
click at [842, 135] on button "Close" at bounding box center [838, 135] width 35 height 19
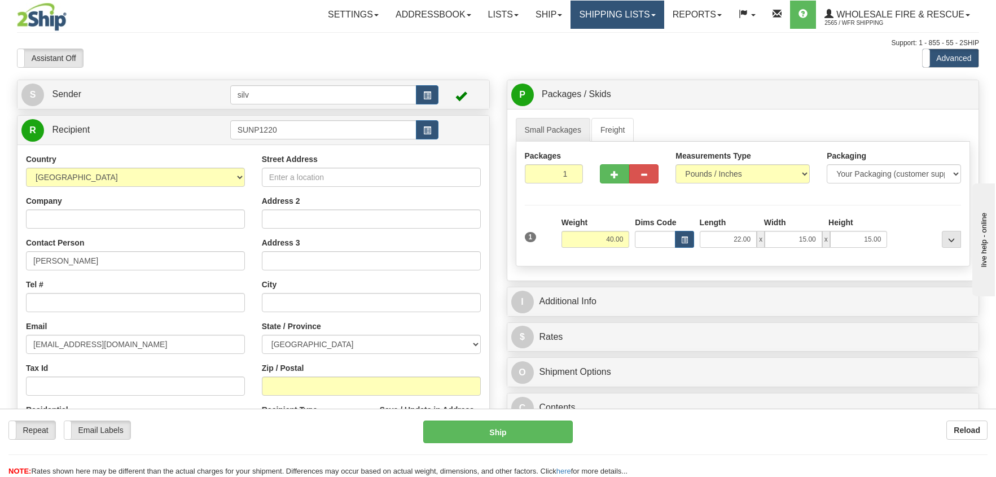
click at [634, 16] on link "Shipping lists" at bounding box center [616, 15] width 93 height 28
